Goal: Task Accomplishment & Management: Manage account settings

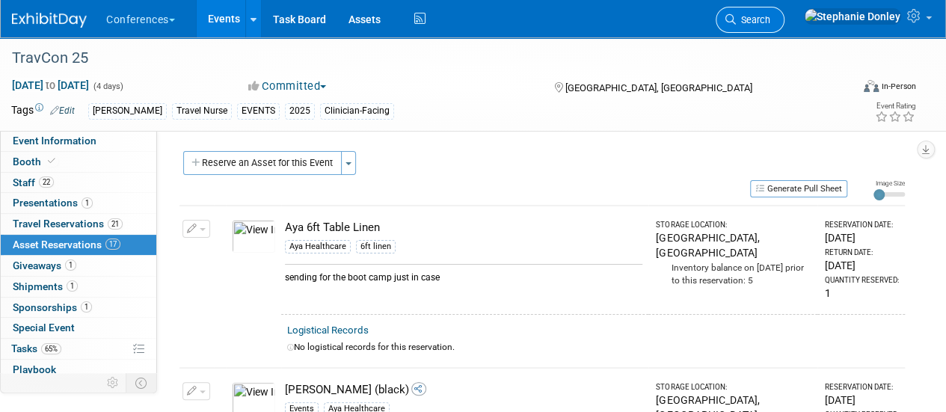
click at [770, 23] on span "Search" at bounding box center [753, 19] width 34 height 11
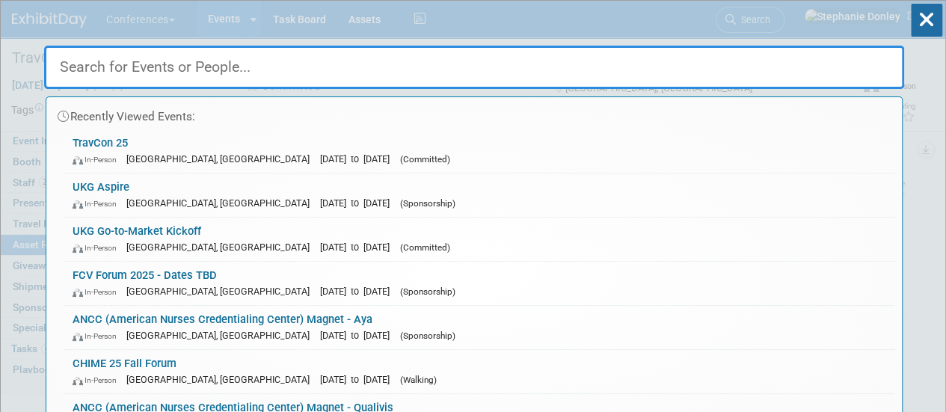
click at [385, 64] on input "text" at bounding box center [474, 67] width 860 height 43
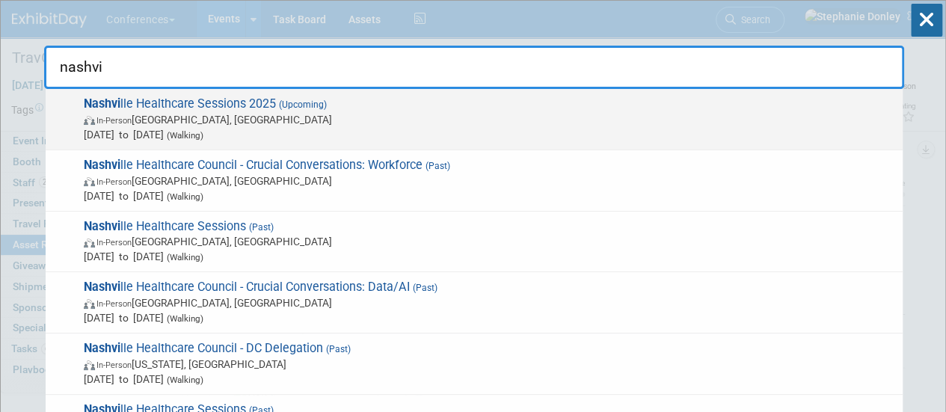
type input "nashvi"
click at [165, 109] on span "Nashvi lle Healthcare Sessions 2025 (Upcoming) In-Person [GEOGRAPHIC_DATA], [GE…" at bounding box center [487, 119] width 816 height 46
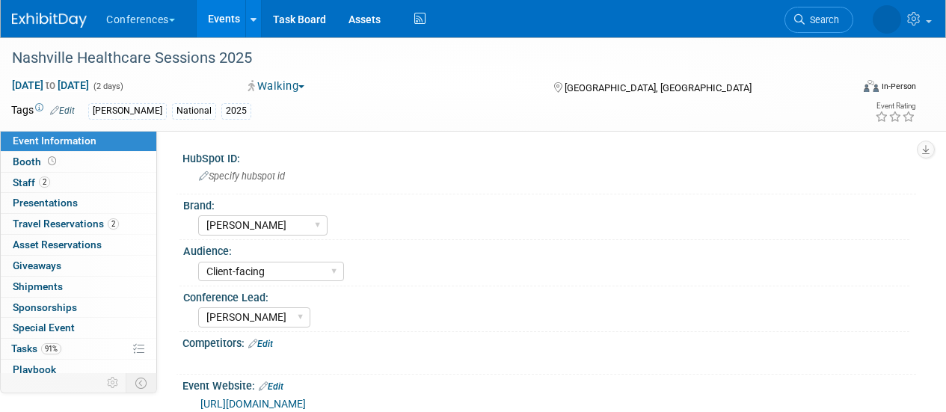
select select "[PERSON_NAME]"
select select "Client-facing"
select select "[PERSON_NAME]"
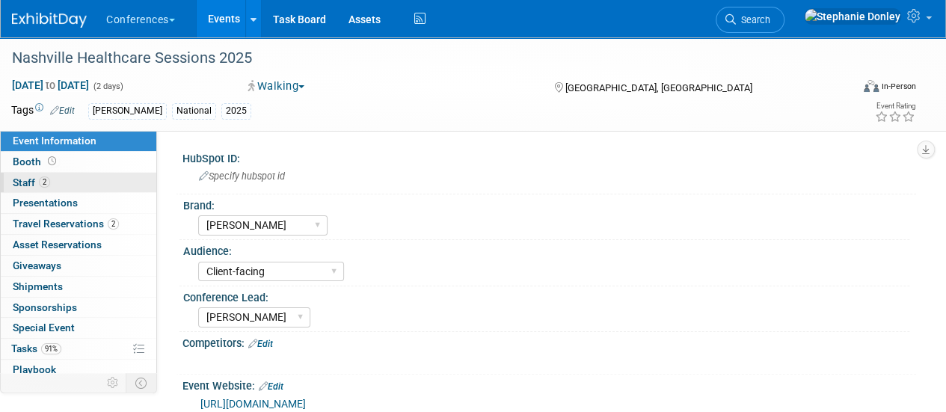
click at [18, 178] on span "Staff 2" at bounding box center [31, 183] width 37 height 12
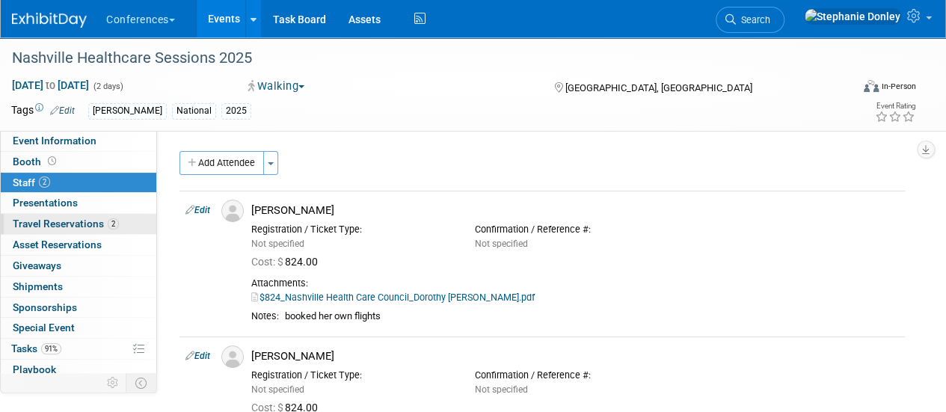
click at [43, 225] on span "Travel Reservations 2" at bounding box center [66, 224] width 106 height 12
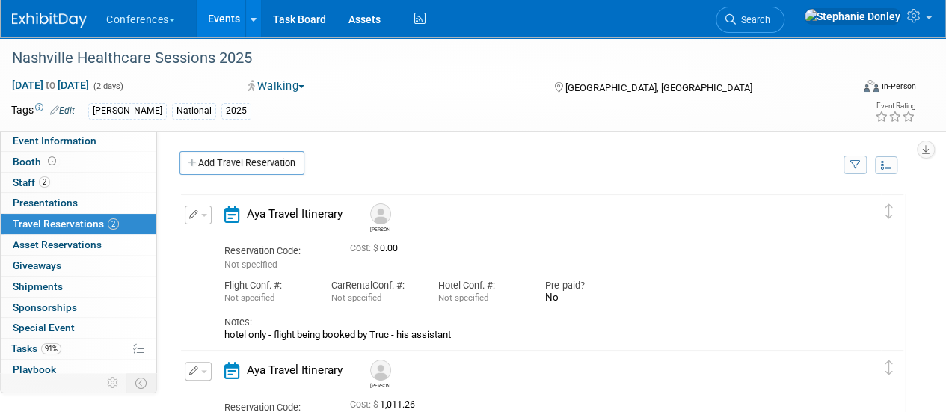
click at [203, 214] on span "button" at bounding box center [204, 215] width 6 height 3
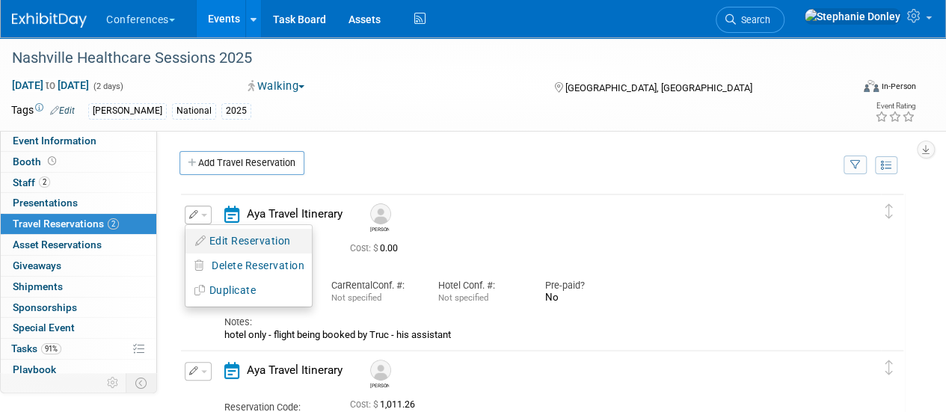
click at [233, 245] on button "Edit Reservation" at bounding box center [249, 241] width 126 height 22
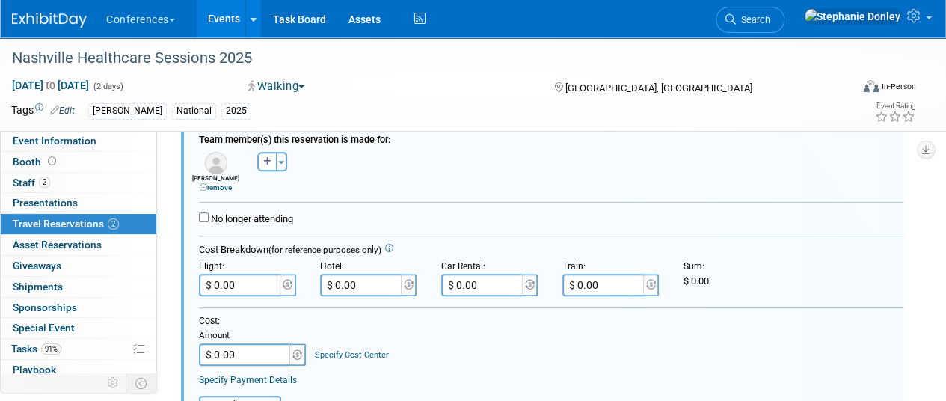
scroll to position [257, 0]
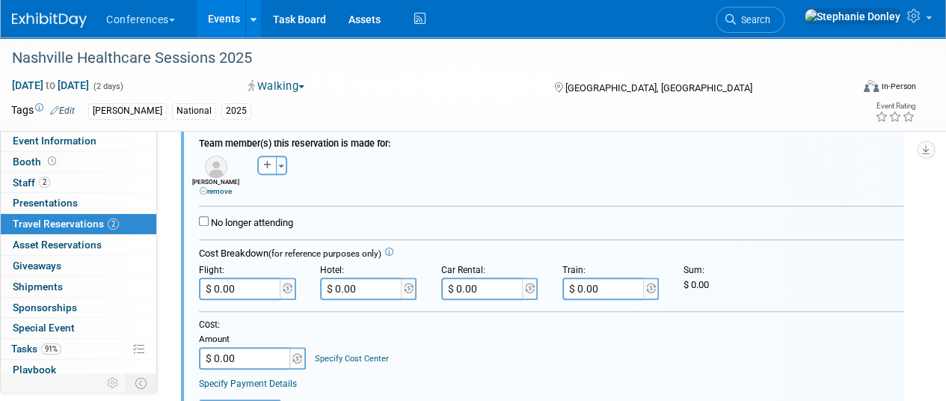
click at [239, 284] on input "$ 0.00" at bounding box center [241, 289] width 84 height 22
click at [368, 291] on input "$ 0.00" at bounding box center [362, 289] width 84 height 22
type input "$ 864.51"
click at [245, 355] on input "$ 0.00" at bounding box center [246, 358] width 94 height 22
type input "$ 864.51"
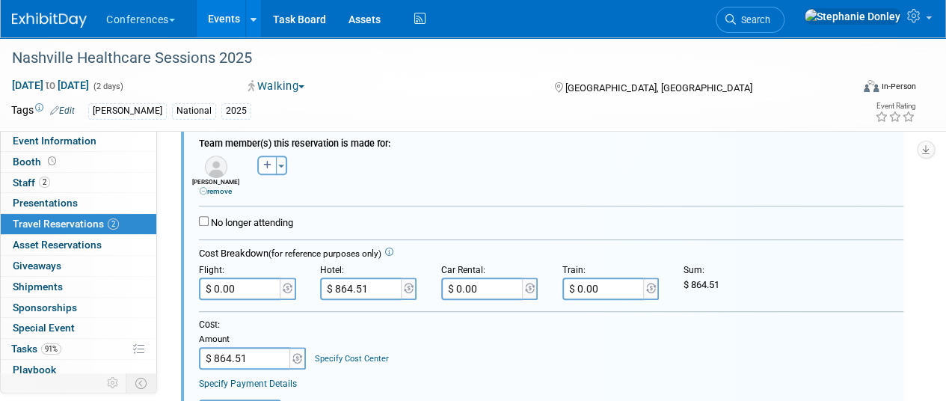
click at [369, 354] on link "Specify Cost Center" at bounding box center [352, 359] width 74 height 10
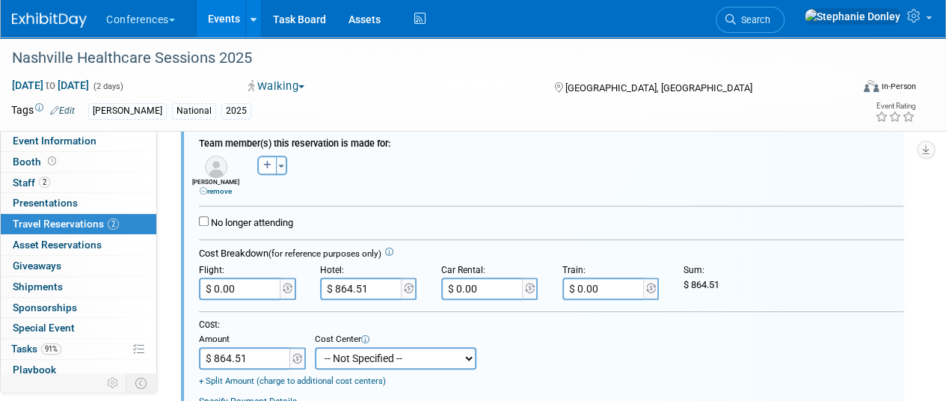
click at [369, 354] on select "-- Not Specified -- Aya Education Aya Healthcare Aya Locums Bespoke Corporate D…" at bounding box center [396, 358] width 162 height 22
select select "18965872"
click at [315, 347] on select "-- Not Specified -- Aya Education Aya Healthcare Aya Locums Bespoke Corporate D…" at bounding box center [396, 358] width 162 height 22
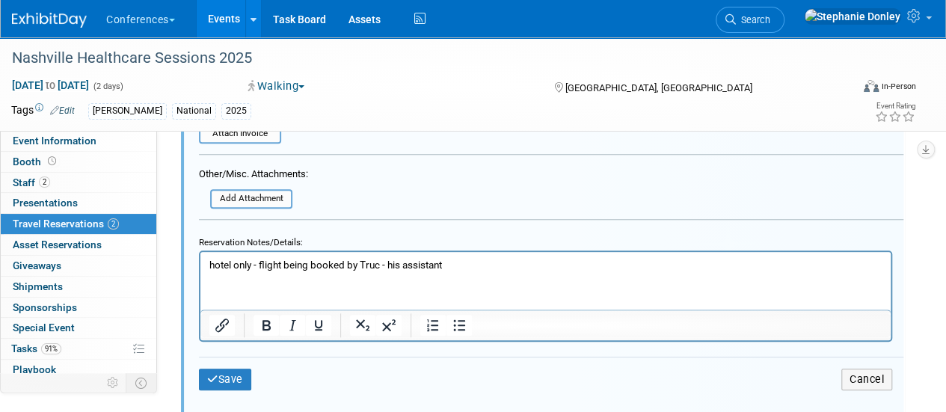
scroll to position [561, 0]
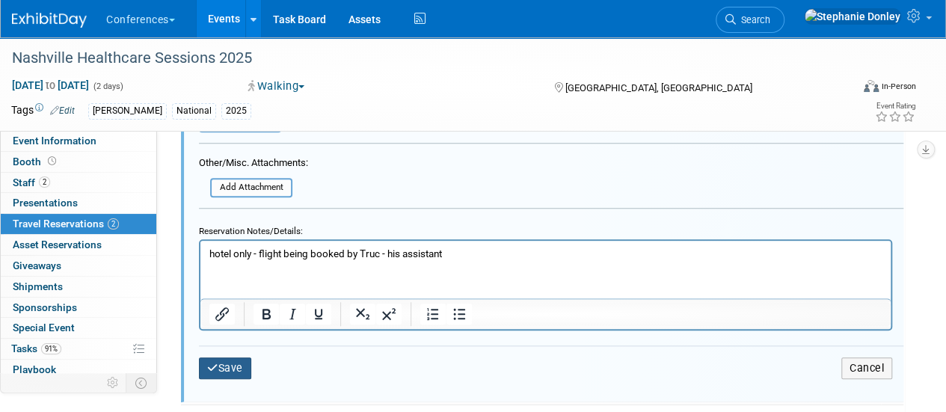
click at [224, 370] on button "Save" at bounding box center [225, 369] width 52 height 22
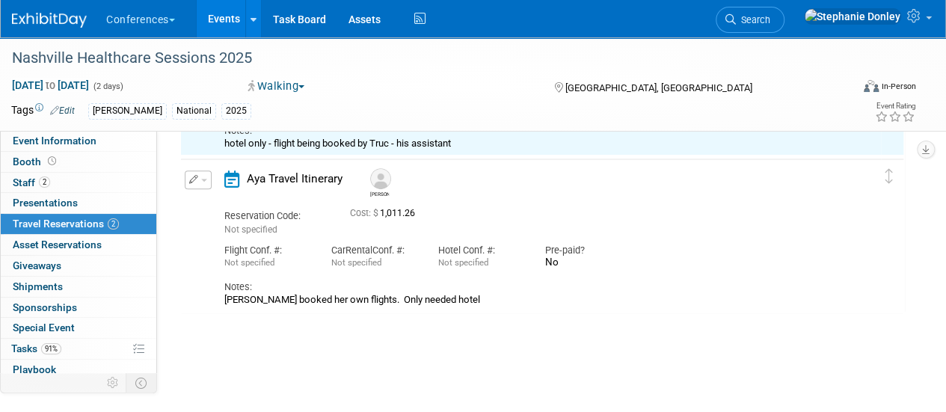
scroll to position [24, 0]
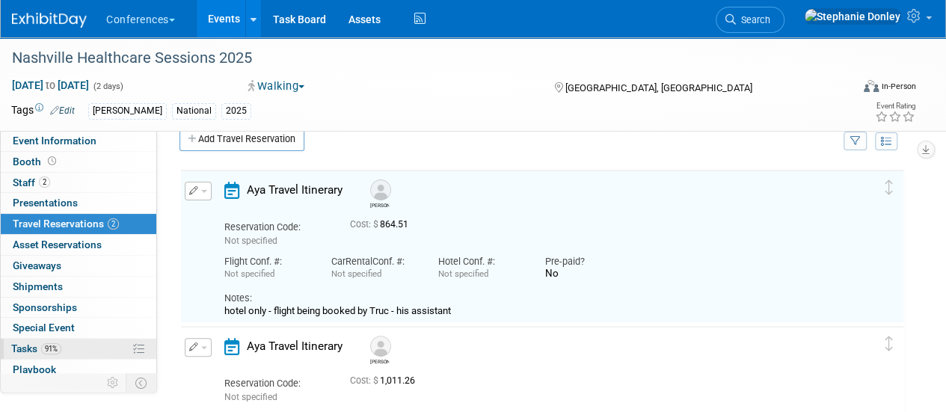
click at [72, 348] on link "91% Tasks 91%" at bounding box center [79, 349] width 156 height 20
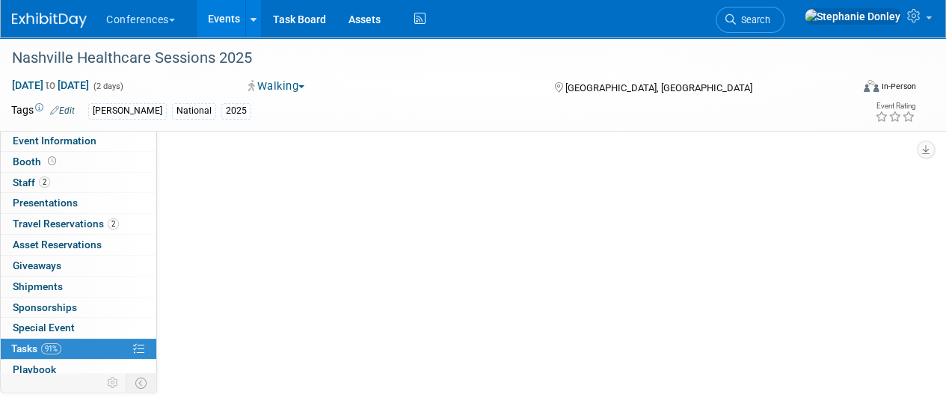
scroll to position [0, 0]
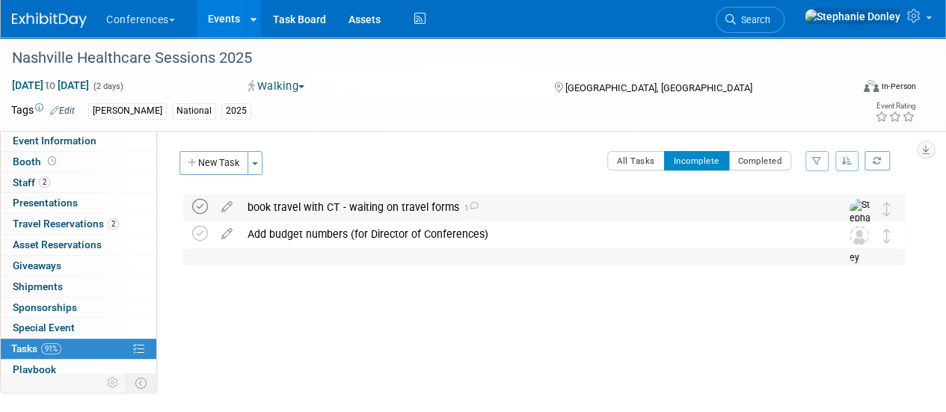
click at [195, 204] on icon at bounding box center [200, 207] width 16 height 16
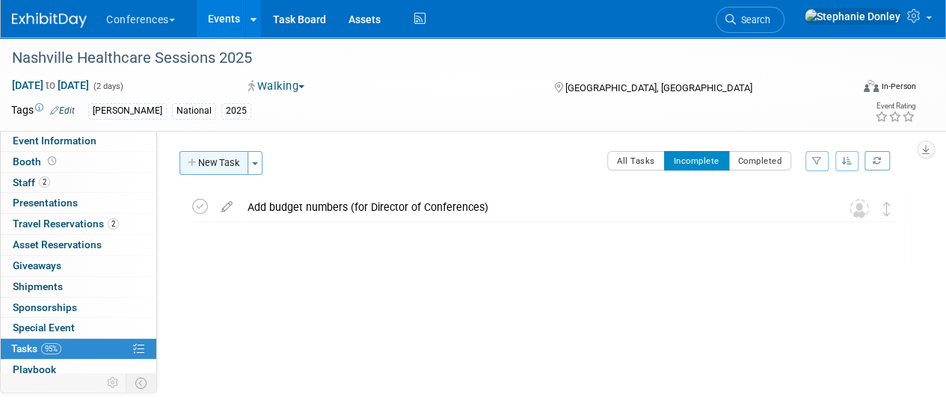
click at [220, 168] on button "New Task" at bounding box center [214, 163] width 69 height 24
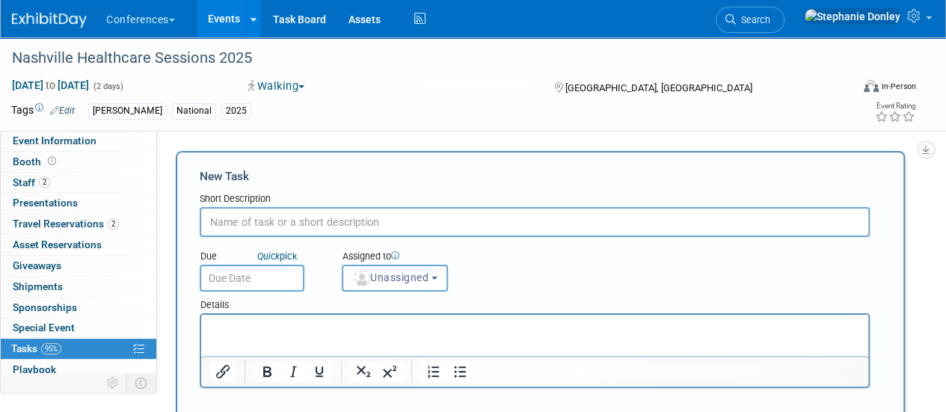
click at [238, 221] on input "text" at bounding box center [535, 222] width 670 height 30
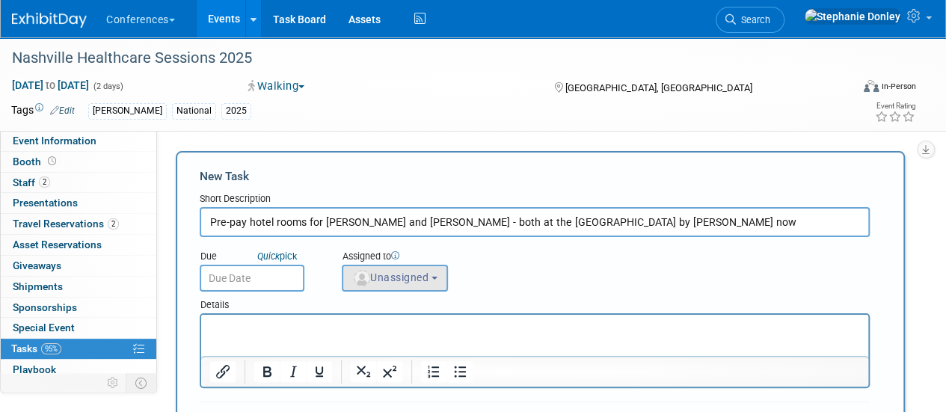
type input "Pre-pay hotel rooms for Jason and Dorothy - both at the AC Hotel by Marriott now"
click at [402, 285] on button "Unassigned" at bounding box center [395, 278] width 106 height 27
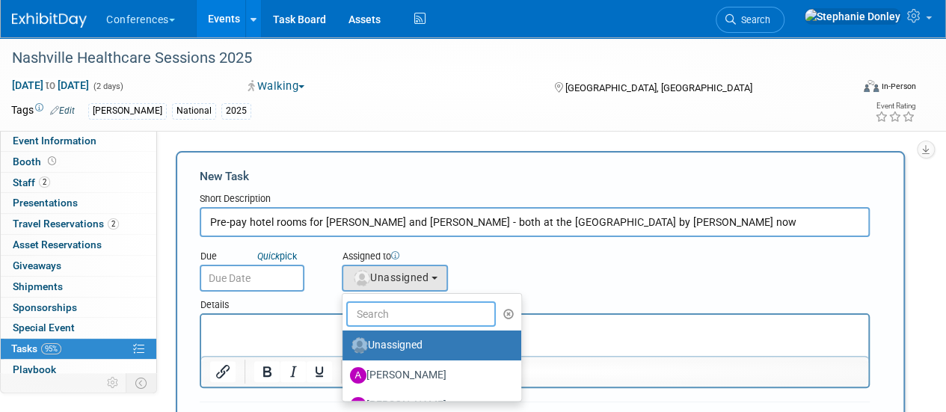
click at [412, 318] on input "text" at bounding box center [421, 313] width 150 height 25
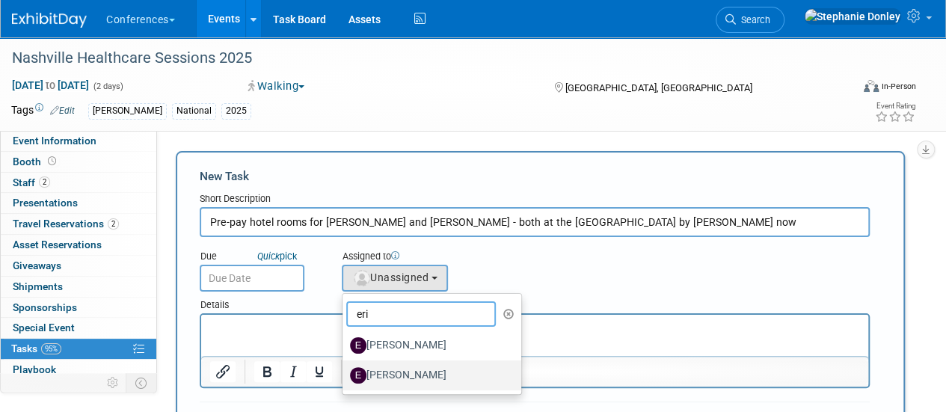
type input "eri"
click at [391, 373] on label "[PERSON_NAME]" at bounding box center [428, 376] width 156 height 24
click at [345, 373] on input "[PERSON_NAME]" at bounding box center [340, 374] width 10 height 10
select select "05738ff0-bddb-4e68-890b-b446aa749597"
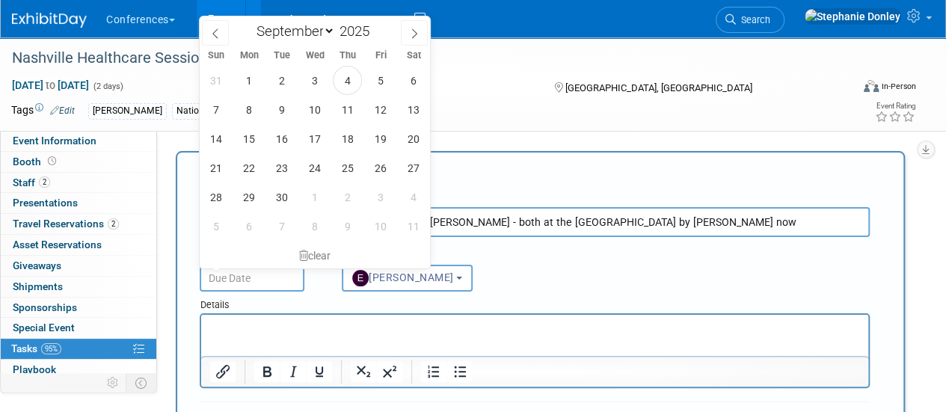
click at [256, 273] on input "text" at bounding box center [252, 278] width 105 height 27
click at [251, 143] on span "15" at bounding box center [248, 138] width 29 height 29
type input "Sep 15, 2025"
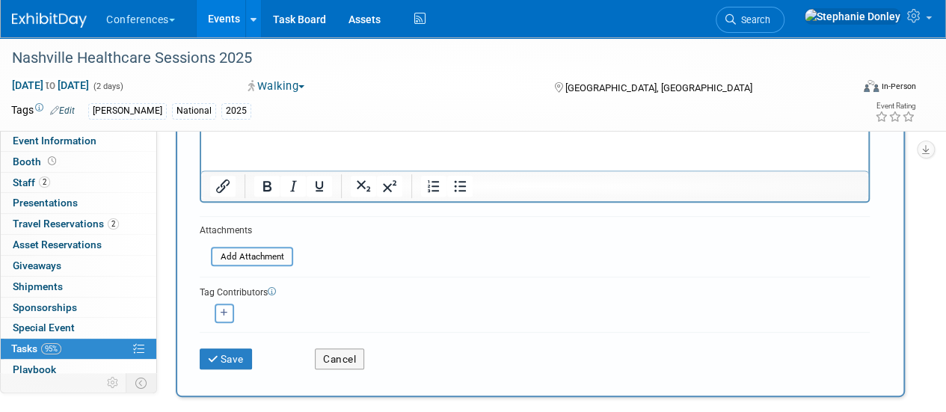
scroll to position [189, 0]
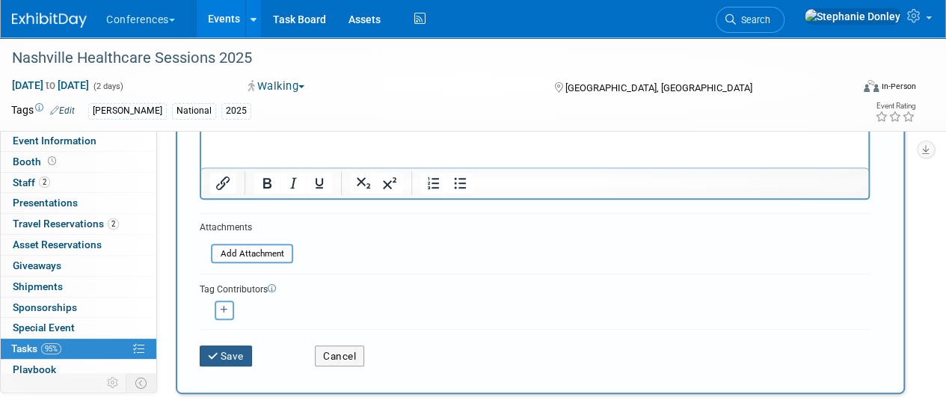
click at [226, 354] on button "Save" at bounding box center [226, 356] width 52 height 21
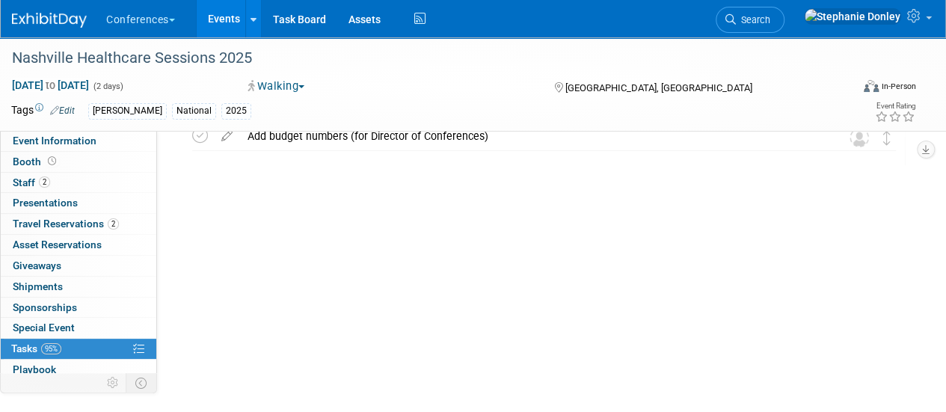
scroll to position [0, 0]
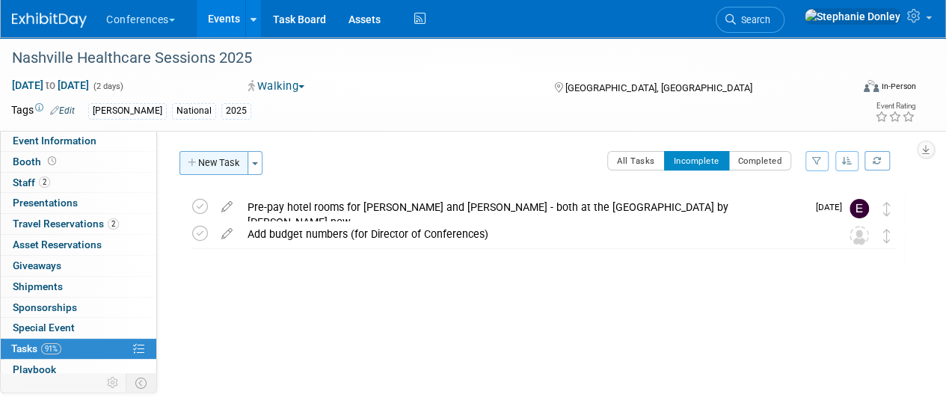
click at [204, 167] on button "New Task" at bounding box center [214, 163] width 69 height 24
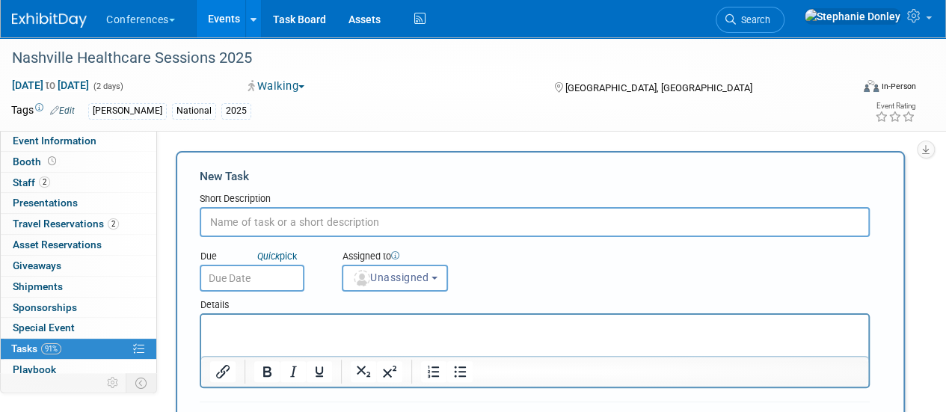
click at [248, 227] on input "text" at bounding box center [535, 222] width 670 height 30
type input "add itineraries and hotel costs to ED"
click at [257, 276] on input "text" at bounding box center [252, 278] width 105 height 27
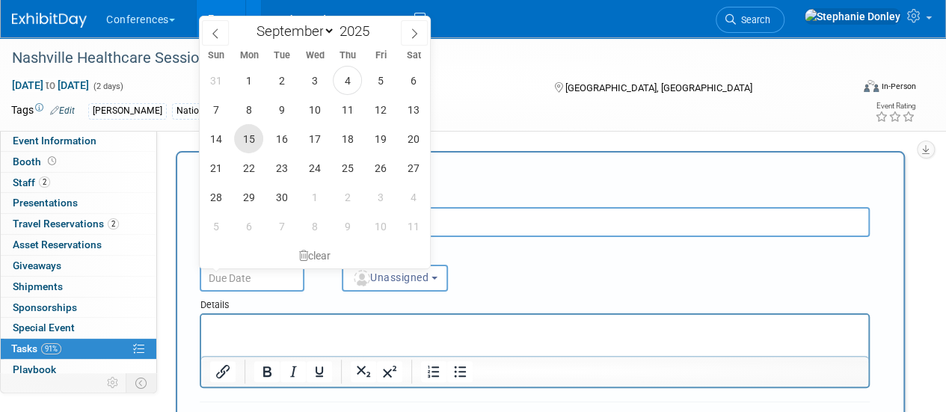
click at [245, 142] on span "15" at bounding box center [248, 138] width 29 height 29
type input "Sep 15, 2025"
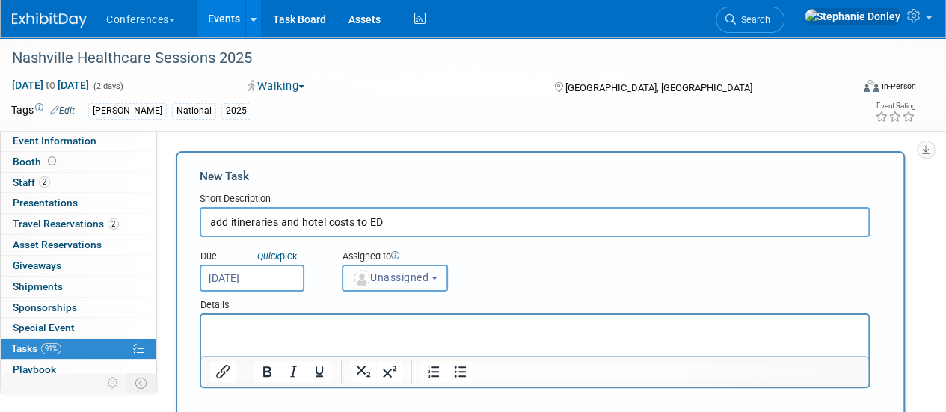
click at [387, 278] on span "Unassigned" at bounding box center [390, 278] width 76 height 12
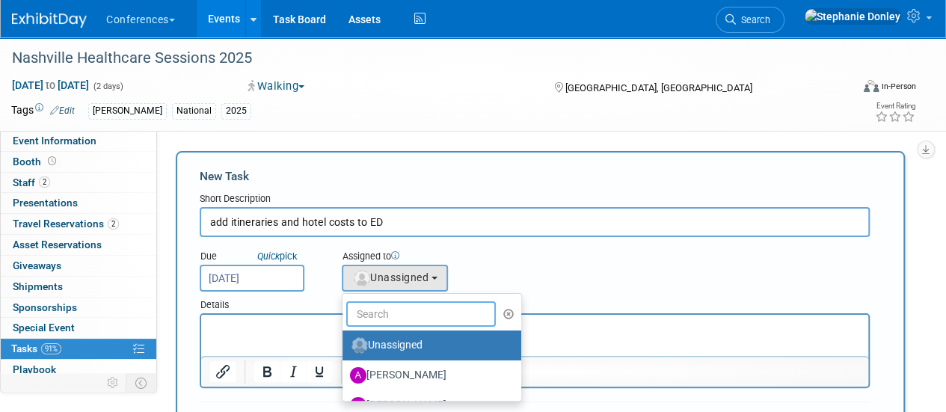
click at [396, 316] on input "text" at bounding box center [421, 313] width 150 height 25
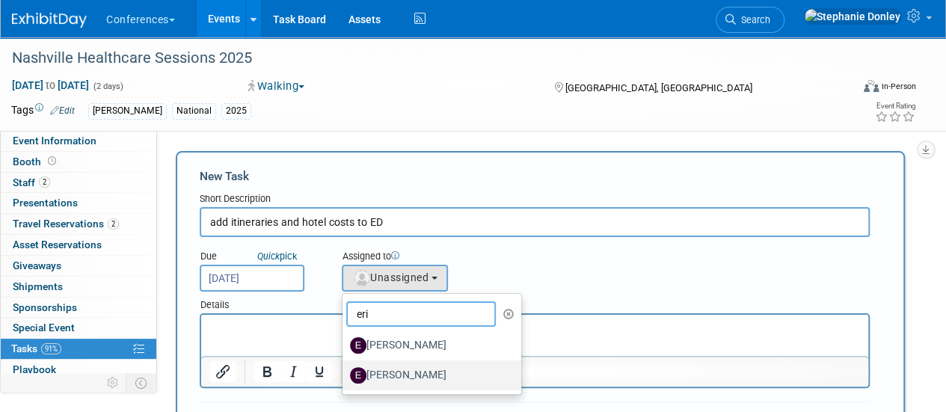
type input "eri"
click at [405, 371] on label "[PERSON_NAME]" at bounding box center [428, 376] width 156 height 24
click at [345, 371] on input "[PERSON_NAME]" at bounding box center [340, 374] width 10 height 10
select select "05738ff0-bddb-4e68-890b-b446aa749597"
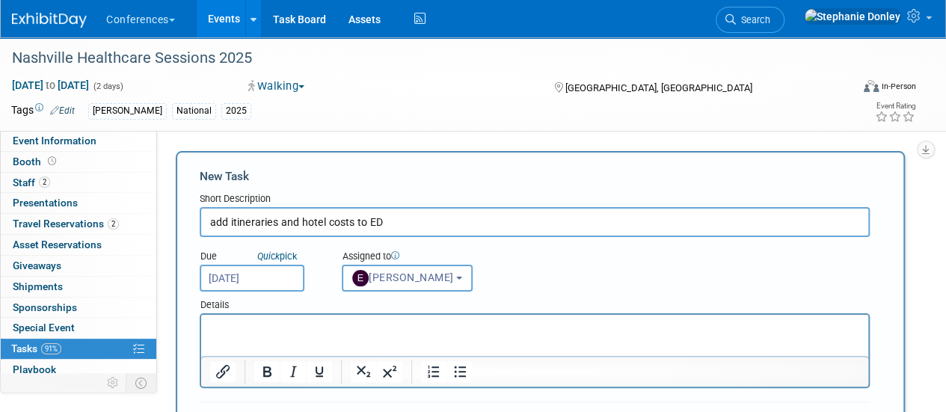
click at [290, 333] on p "Rich Text Area. Press ALT-0 for help." at bounding box center [535, 328] width 650 height 15
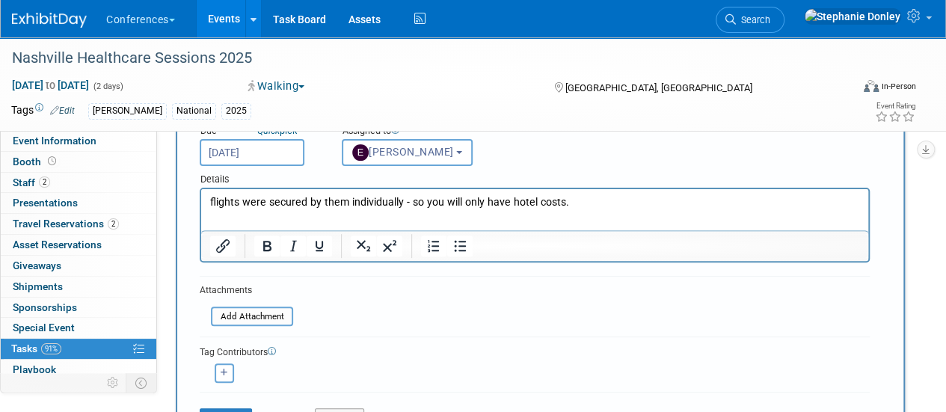
scroll to position [139, 0]
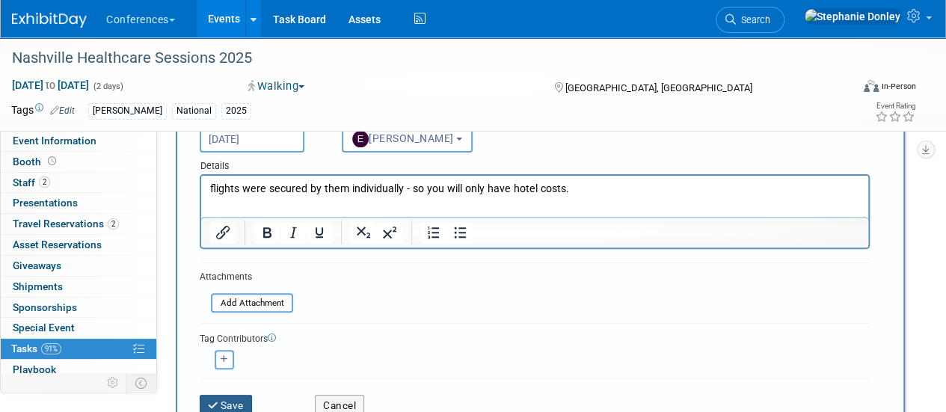
click at [229, 402] on button "Save" at bounding box center [226, 405] width 52 height 21
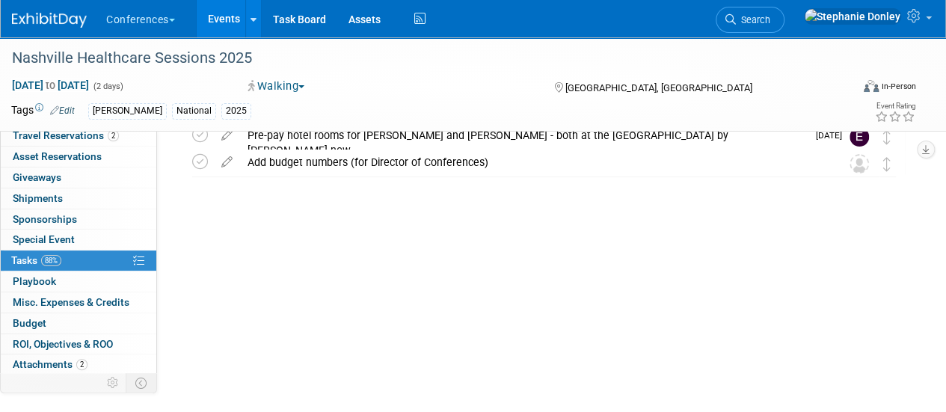
scroll to position [106, 0]
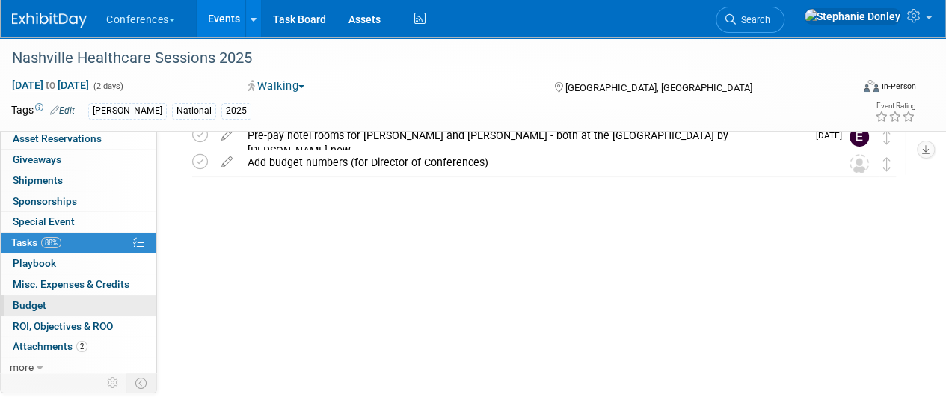
click at [29, 299] on span "Budget" at bounding box center [30, 305] width 34 height 12
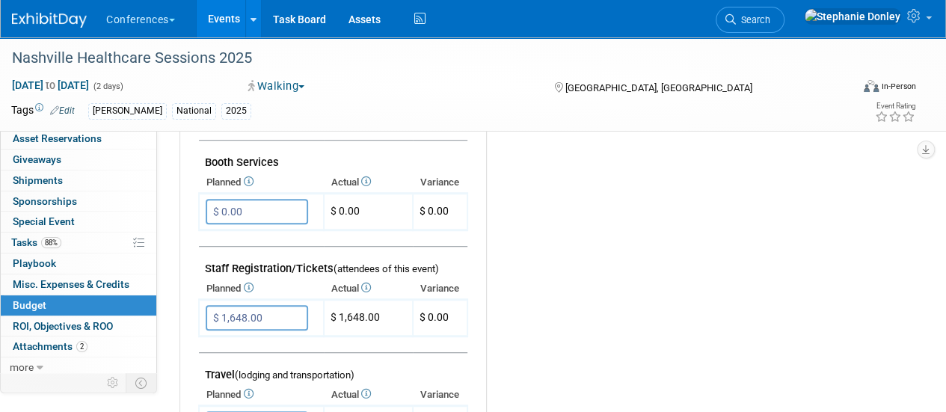
scroll to position [0, 0]
